Goal: Information Seeking & Learning: Learn about a topic

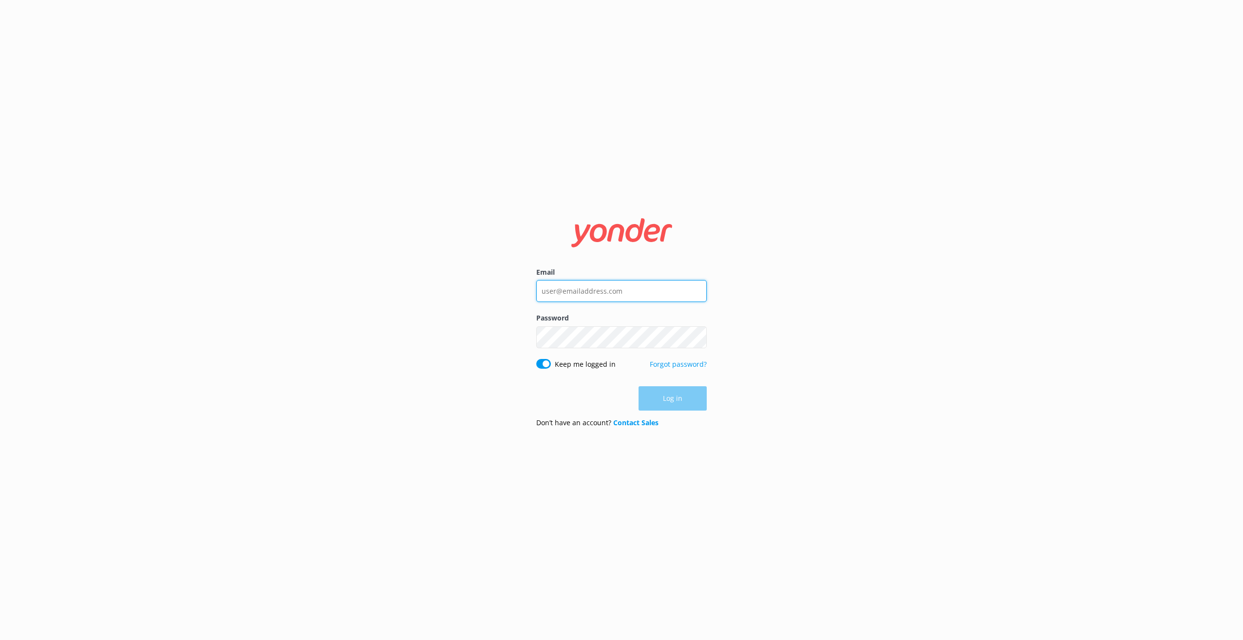
type input "[PERSON_NAME][EMAIL_ADDRESS][PERSON_NAME][DOMAIN_NAME]"
click at [668, 398] on div "Log in" at bounding box center [621, 398] width 170 height 24
click at [666, 397] on button "Log in" at bounding box center [673, 399] width 68 height 24
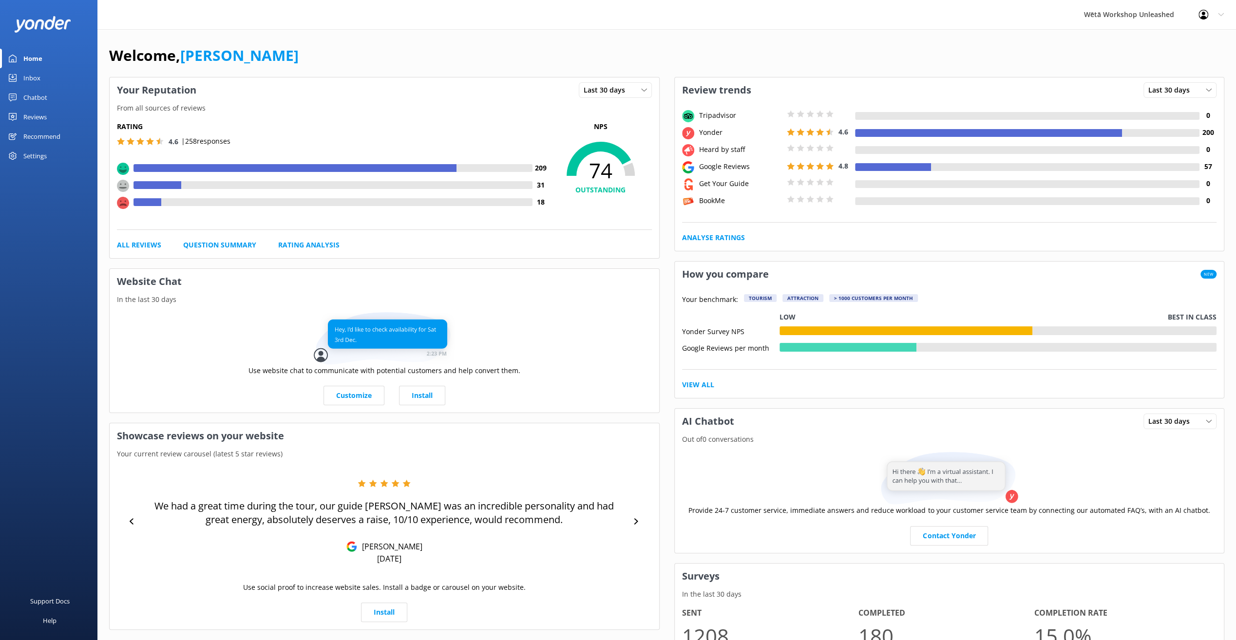
click at [46, 116] on div "Reviews" at bounding box center [34, 116] width 23 height 19
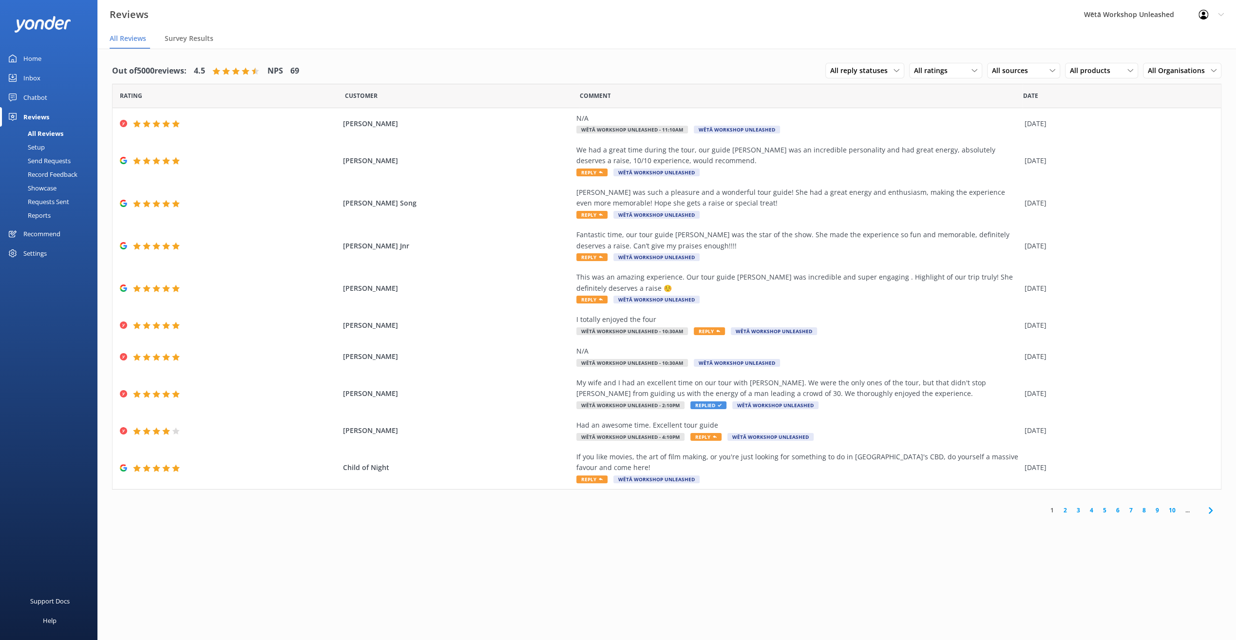
click at [1053, 511] on link "1" at bounding box center [1051, 510] width 13 height 9
click at [1052, 510] on link "1" at bounding box center [1051, 510] width 13 height 9
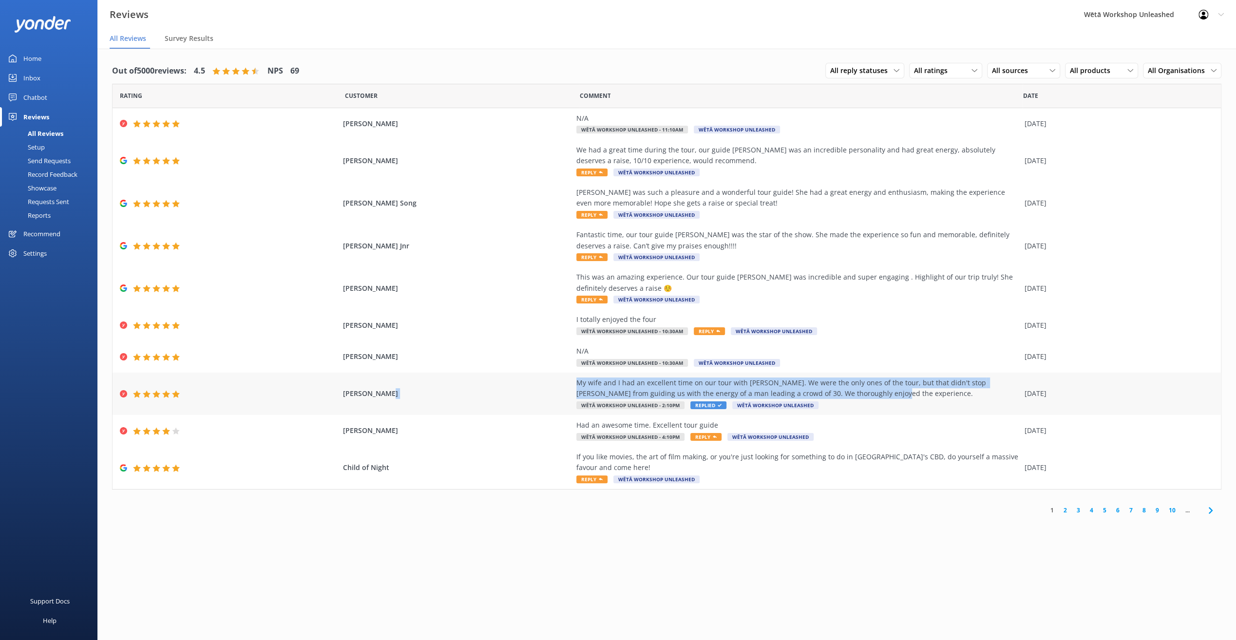
drag, startPoint x: 869, startPoint y: 392, endPoint x: 537, endPoint y: 375, distance: 332.7
click at [537, 375] on div "[PERSON_NAME] My wife and I had an excellent time on our tour with [PERSON_NAME…" at bounding box center [667, 394] width 1108 height 42
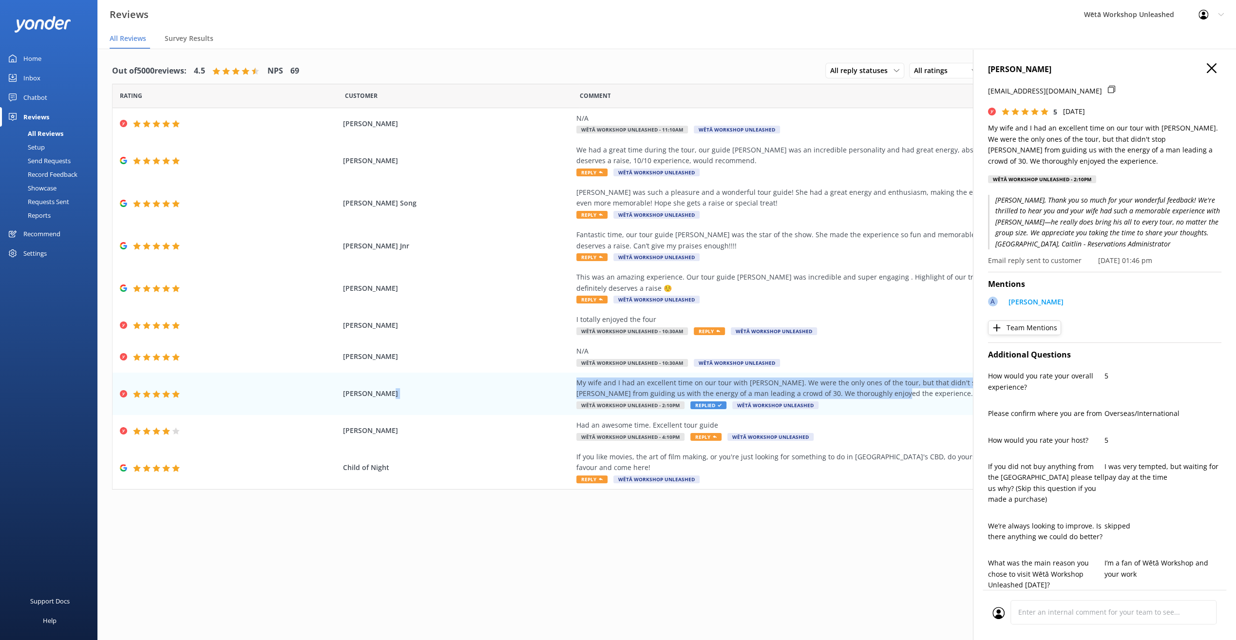
copy div "My wife and I had an excellent time on our tour with [PERSON_NAME]. We were the…"
click at [1207, 72] on icon at bounding box center [1212, 68] width 10 height 10
